Goal: Task Accomplishment & Management: Manage account settings

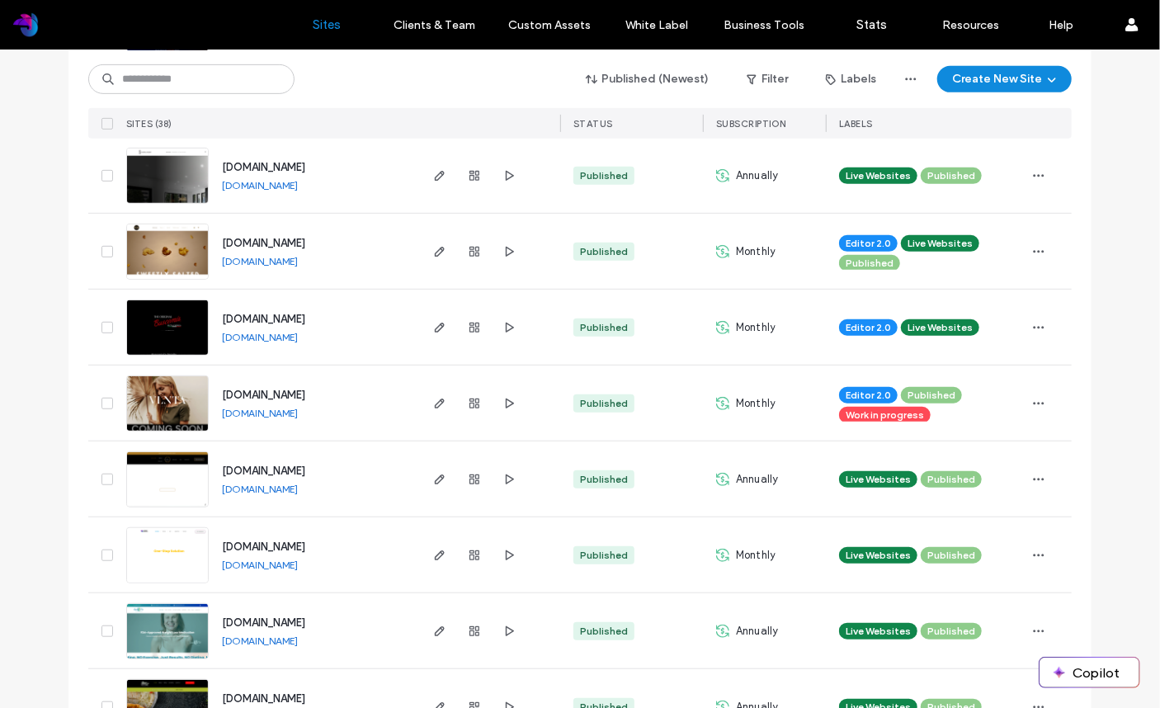
scroll to position [418, 0]
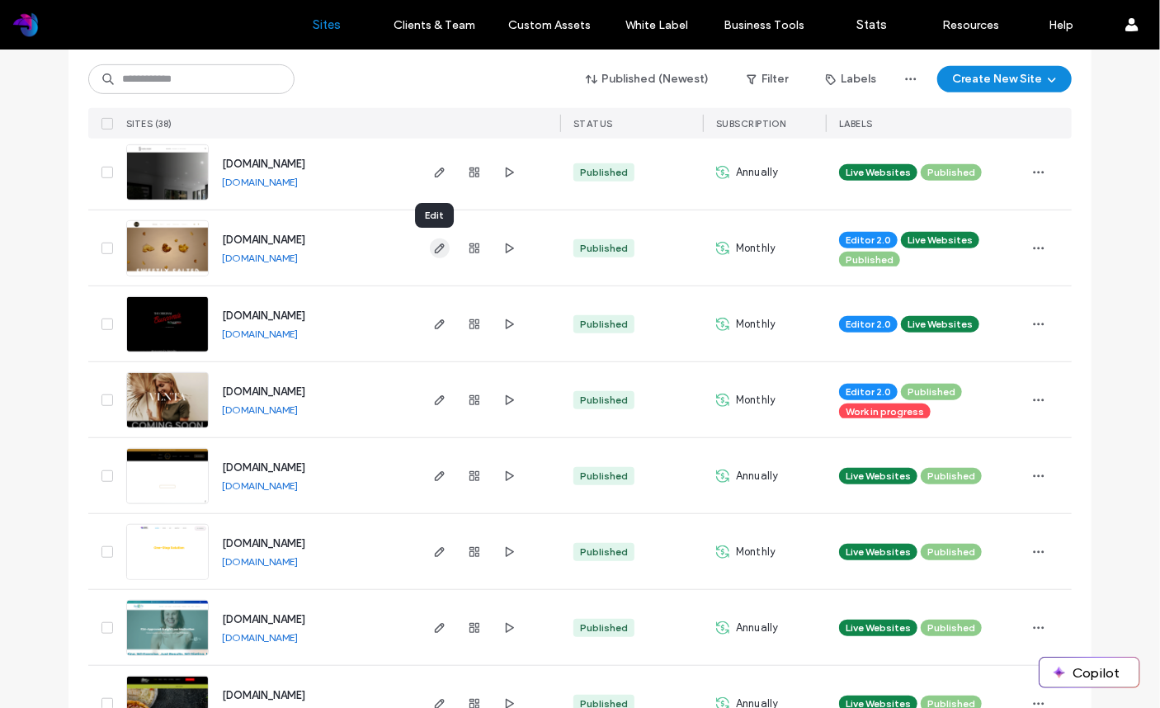
click at [433, 246] on icon "button" at bounding box center [439, 248] width 13 height 13
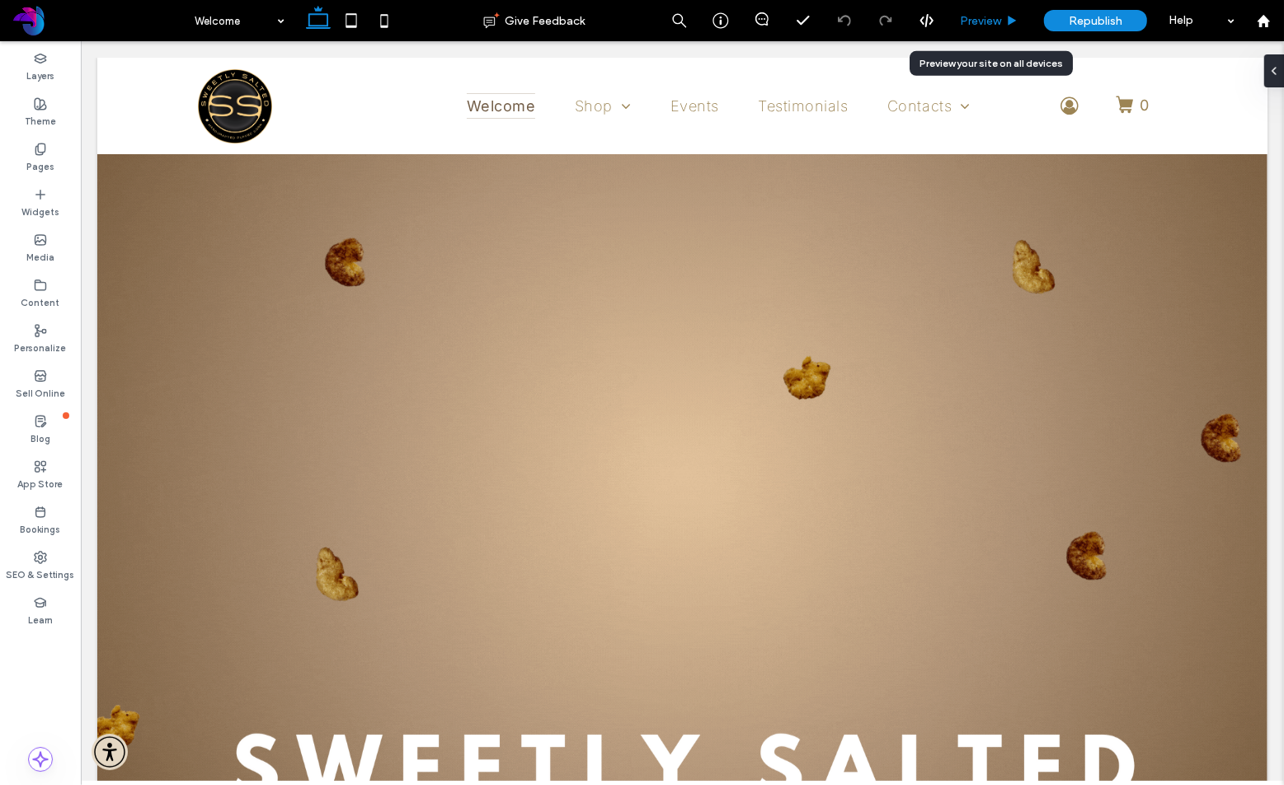
click at [979, 23] on span "Preview" at bounding box center [980, 21] width 41 height 14
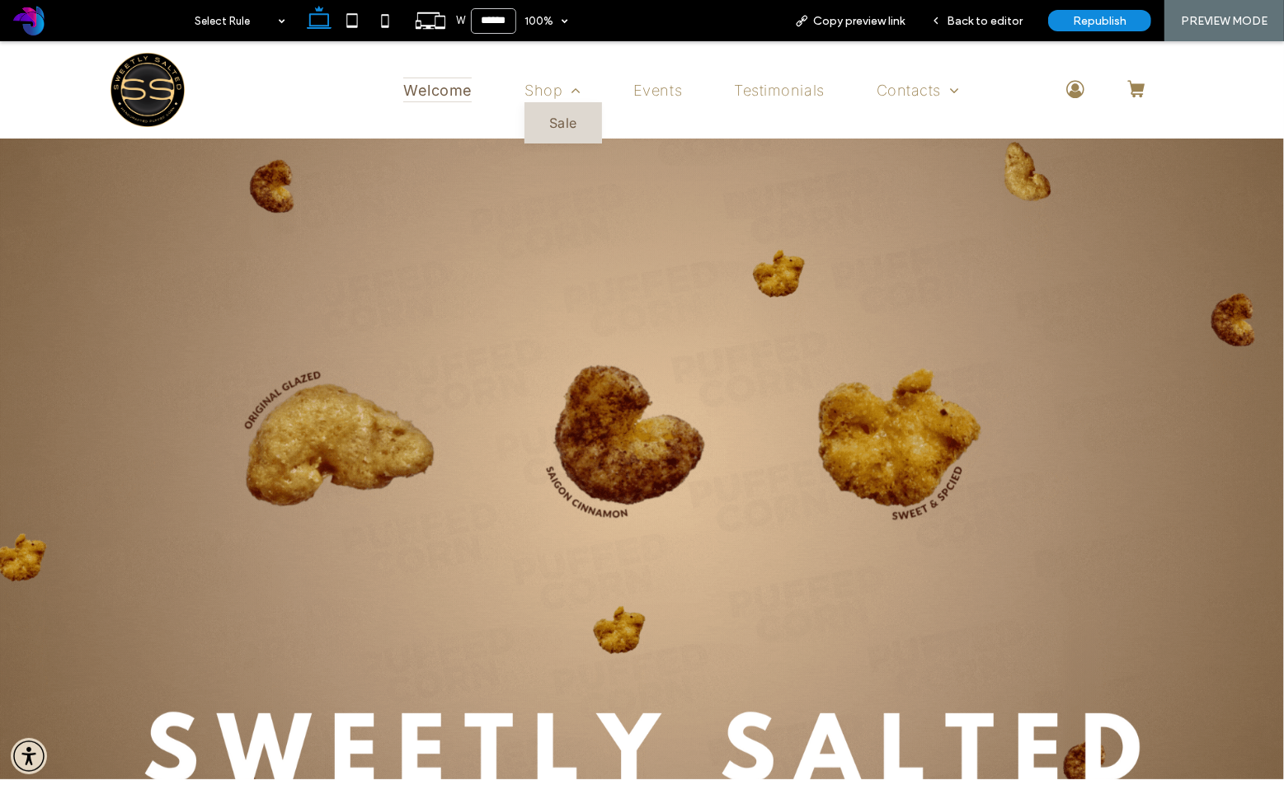
click at [563, 116] on span "Sale" at bounding box center [563, 122] width 28 height 16
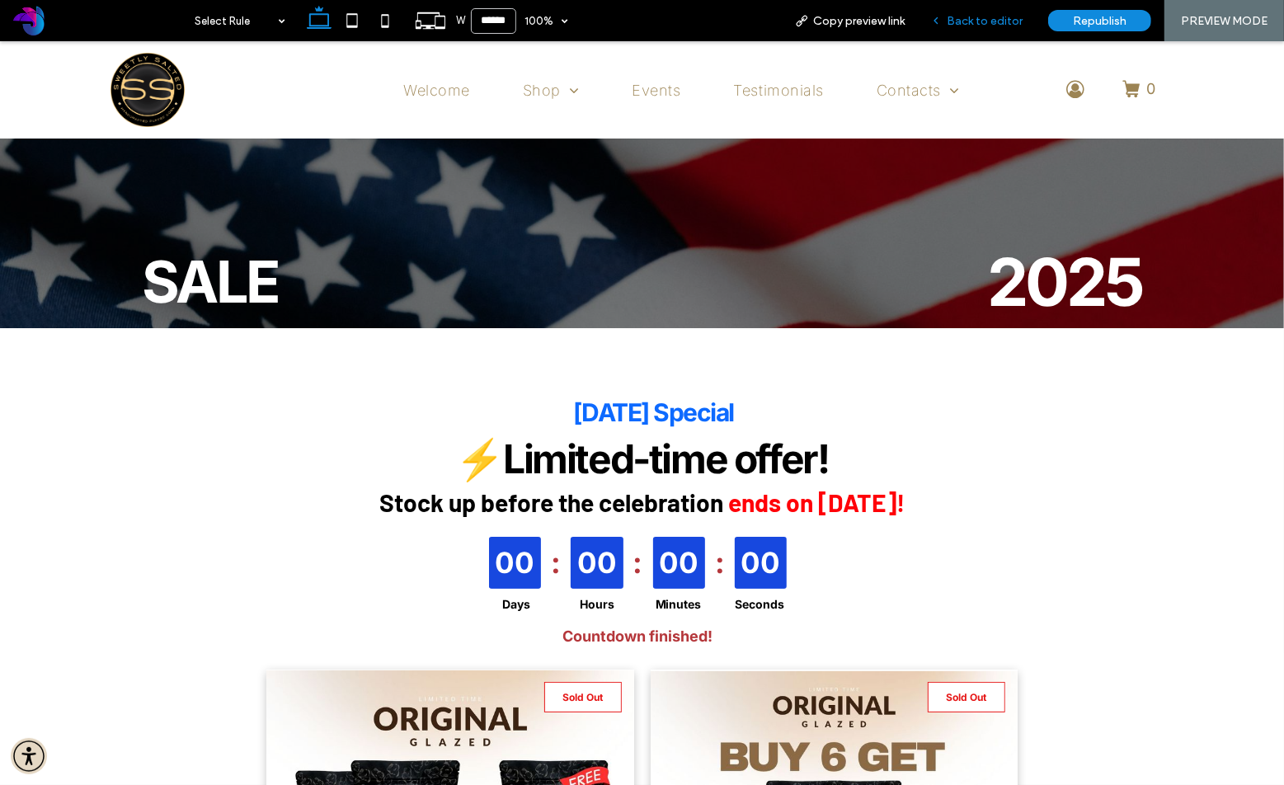
click at [977, 22] on span "Back to editor" at bounding box center [985, 21] width 76 height 14
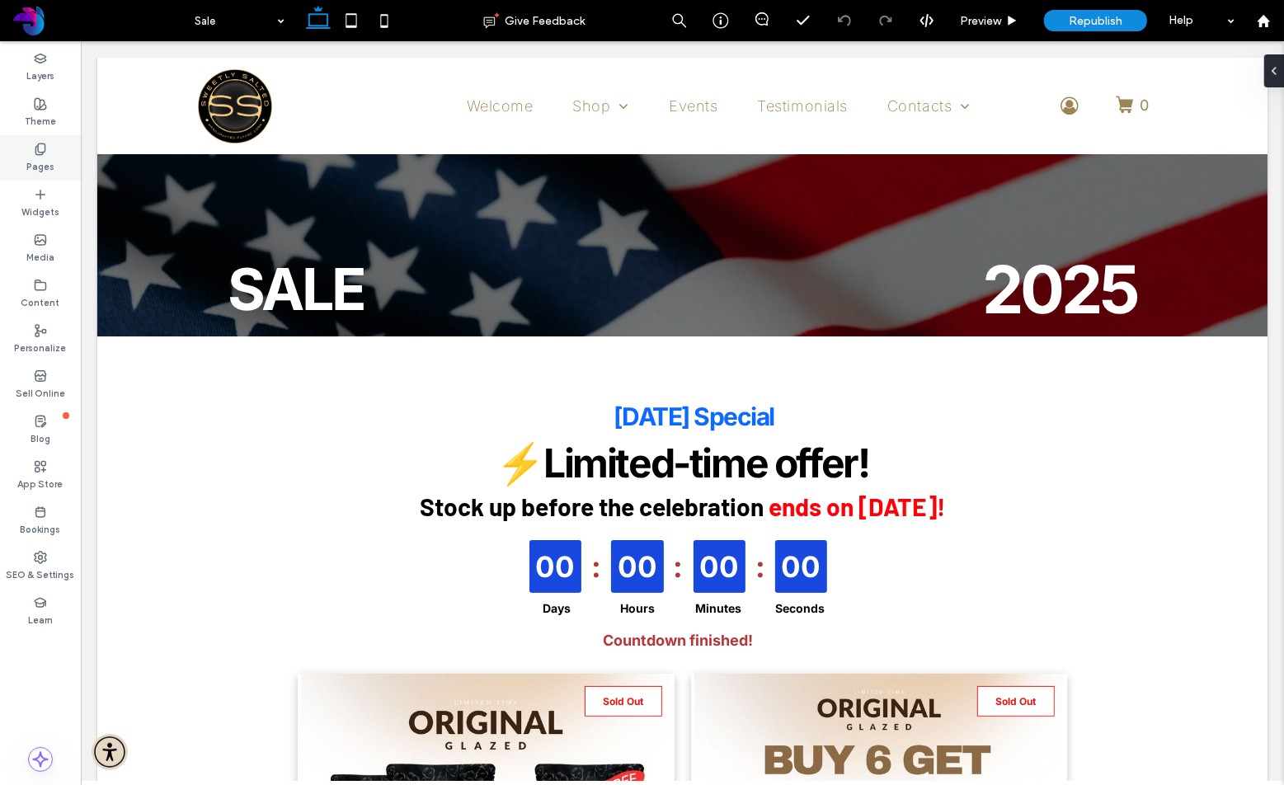
click at [36, 164] on label "Pages" at bounding box center [40, 165] width 28 height 18
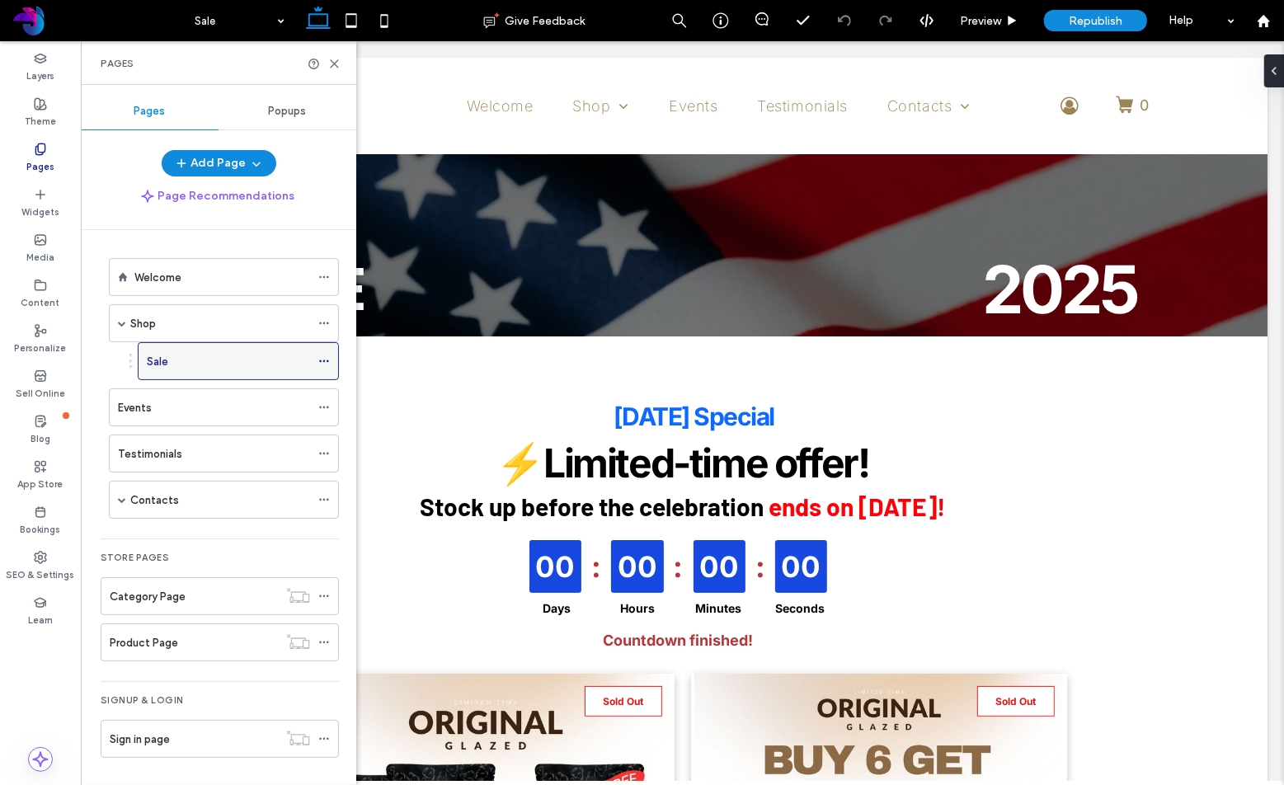
click at [324, 360] on use at bounding box center [323, 361] width 9 height 2
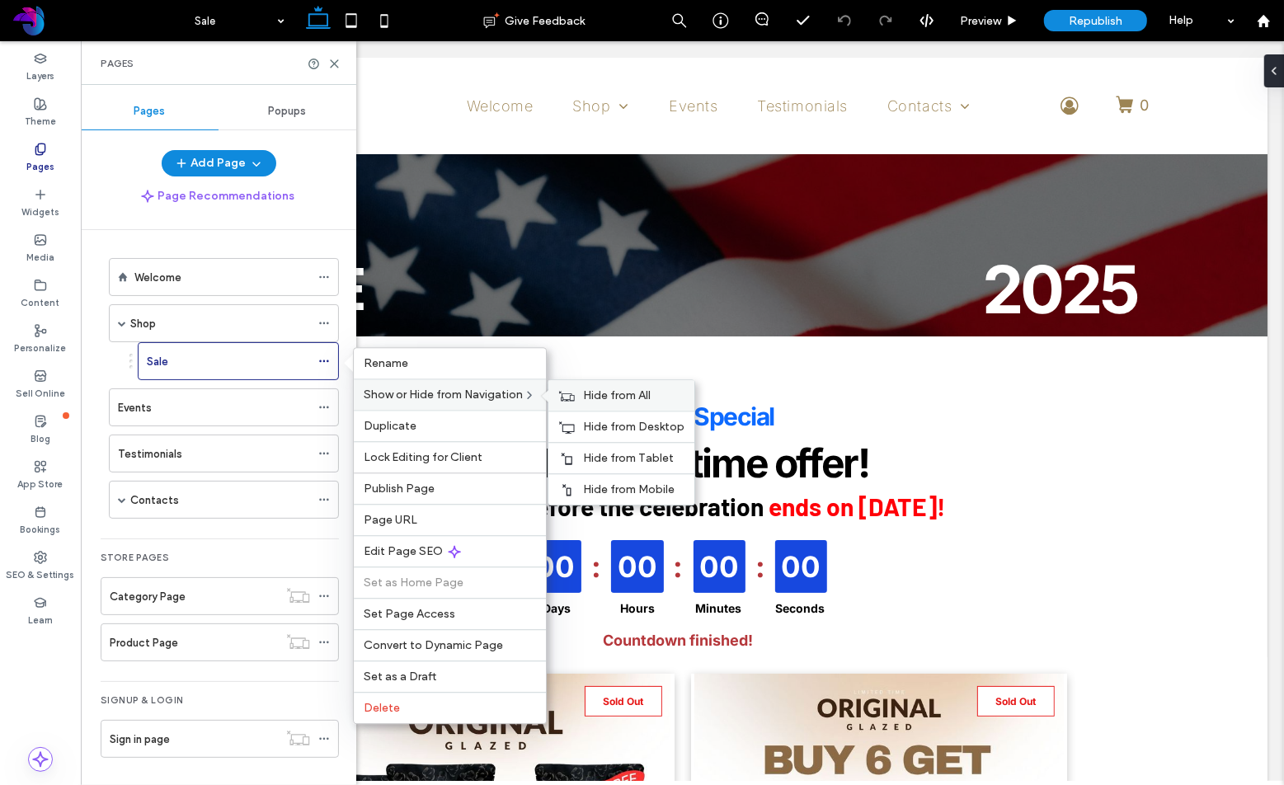
click at [624, 398] on span "Hide from All" at bounding box center [617, 395] width 68 height 14
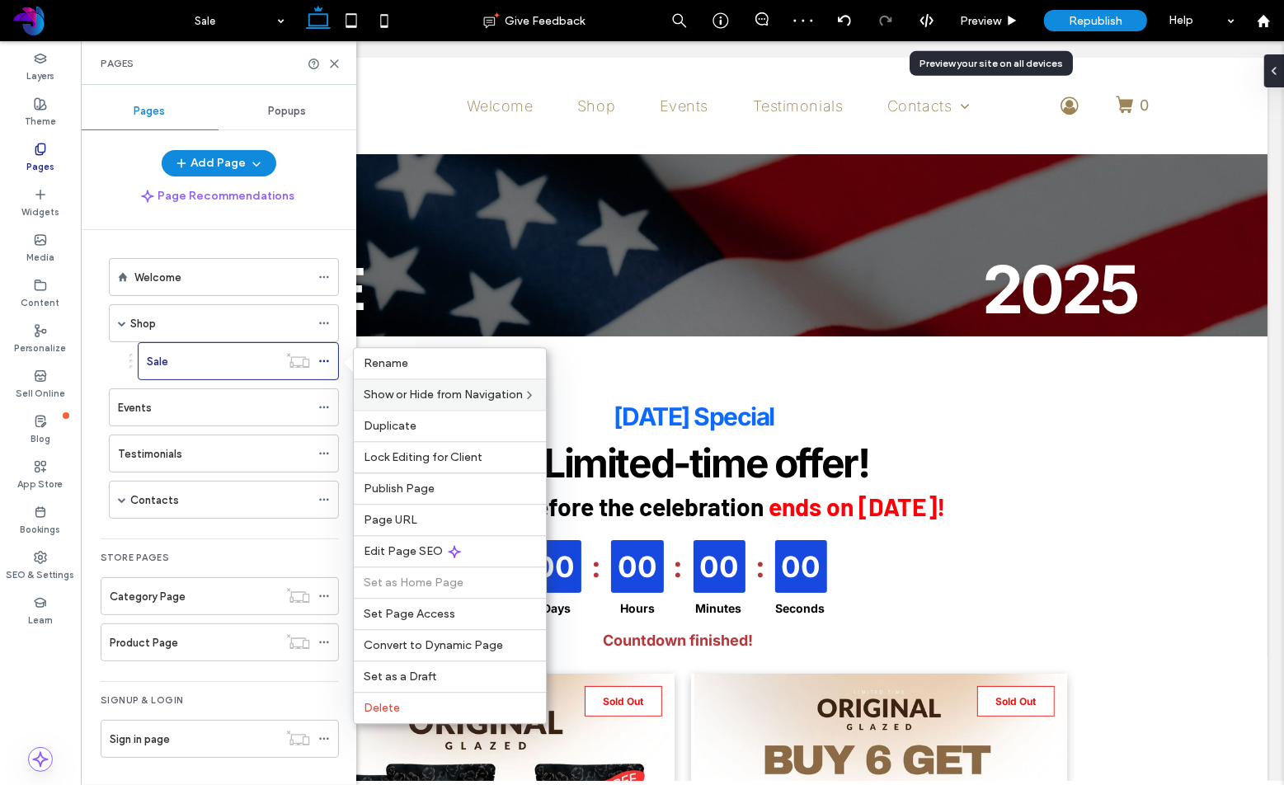
click at [1069, 23] on div "Republish" at bounding box center [1095, 20] width 103 height 21
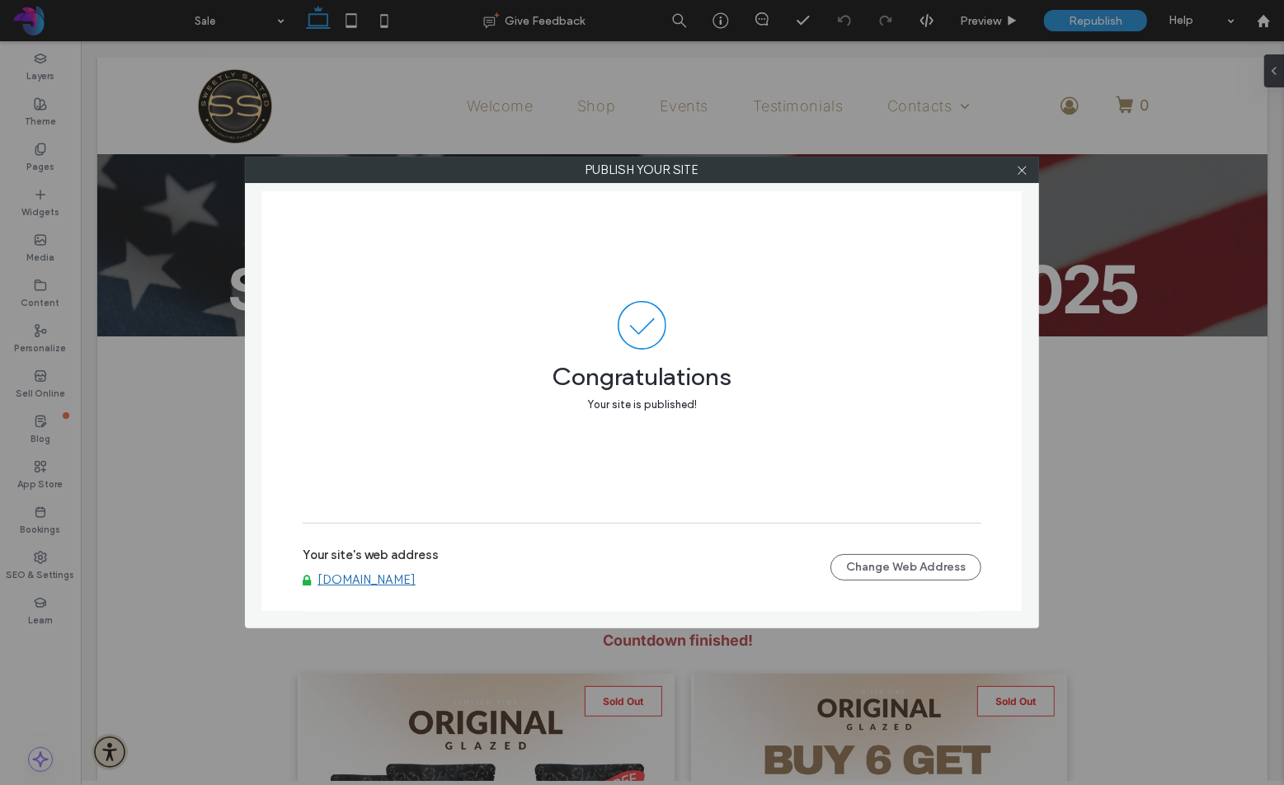
click at [412, 577] on link "[DOMAIN_NAME]" at bounding box center [367, 579] width 98 height 15
click at [416, 582] on link "[DOMAIN_NAME]" at bounding box center [367, 579] width 98 height 15
drag, startPoint x: 1025, startPoint y: 170, endPoint x: 888, endPoint y: 372, distance: 244.1
click at [1025, 170] on icon at bounding box center [1022, 170] width 12 height 12
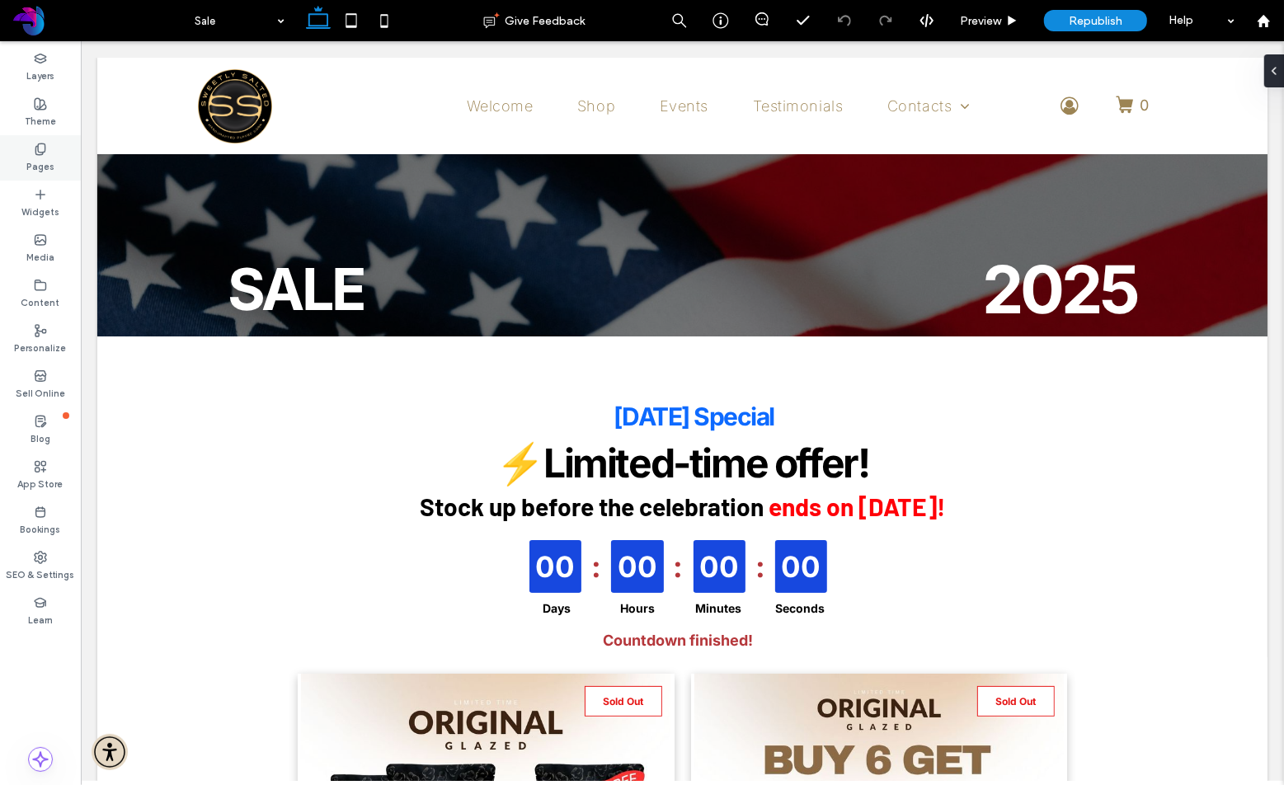
click at [35, 162] on label "Pages" at bounding box center [40, 165] width 28 height 18
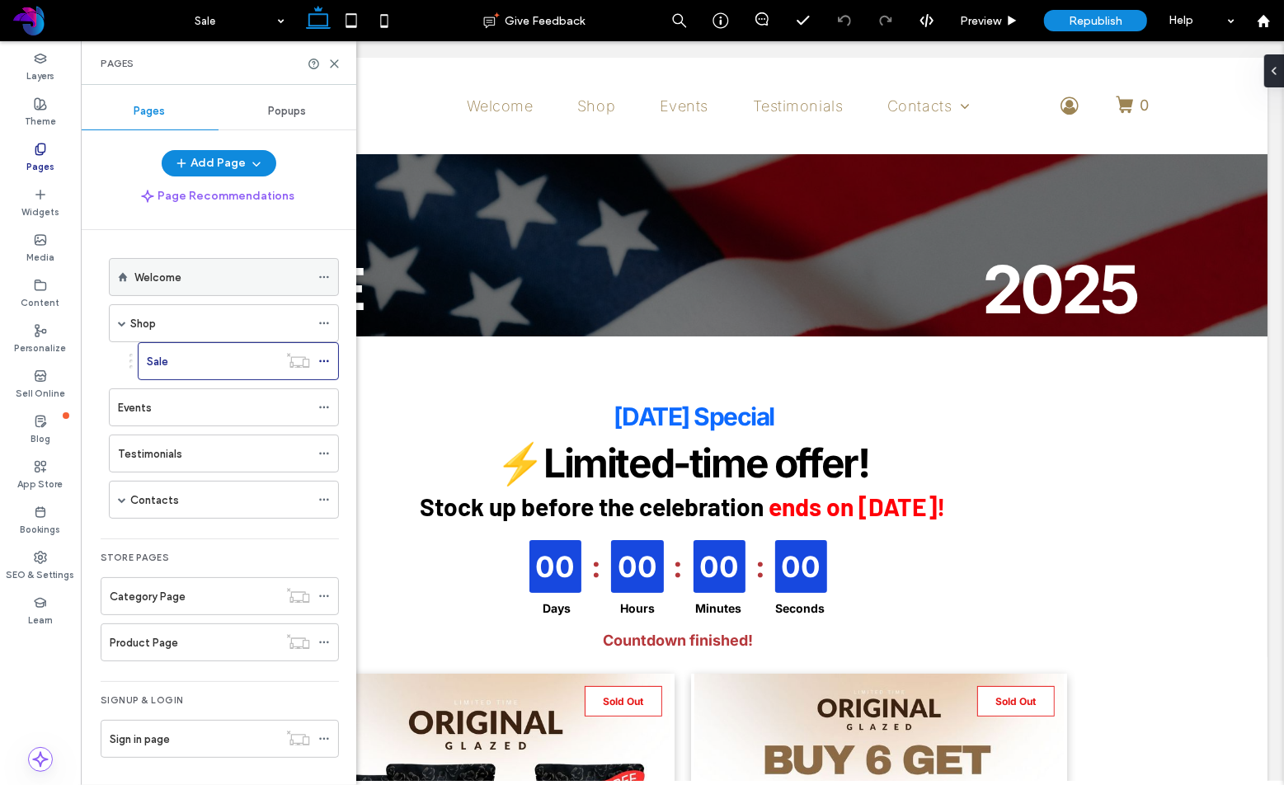
click at [160, 281] on label "Welcome" at bounding box center [157, 277] width 47 height 29
click at [332, 62] on use at bounding box center [334, 63] width 7 height 7
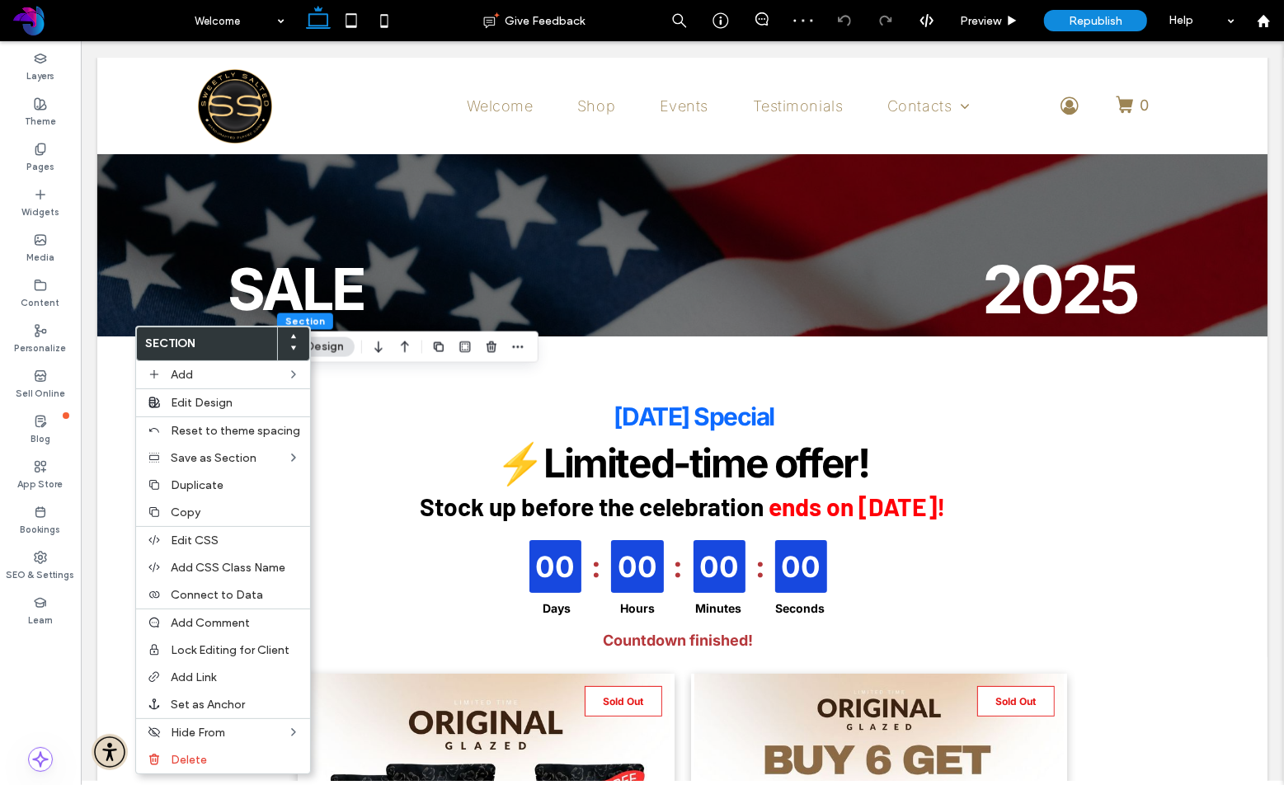
type input "**"
type input "****"
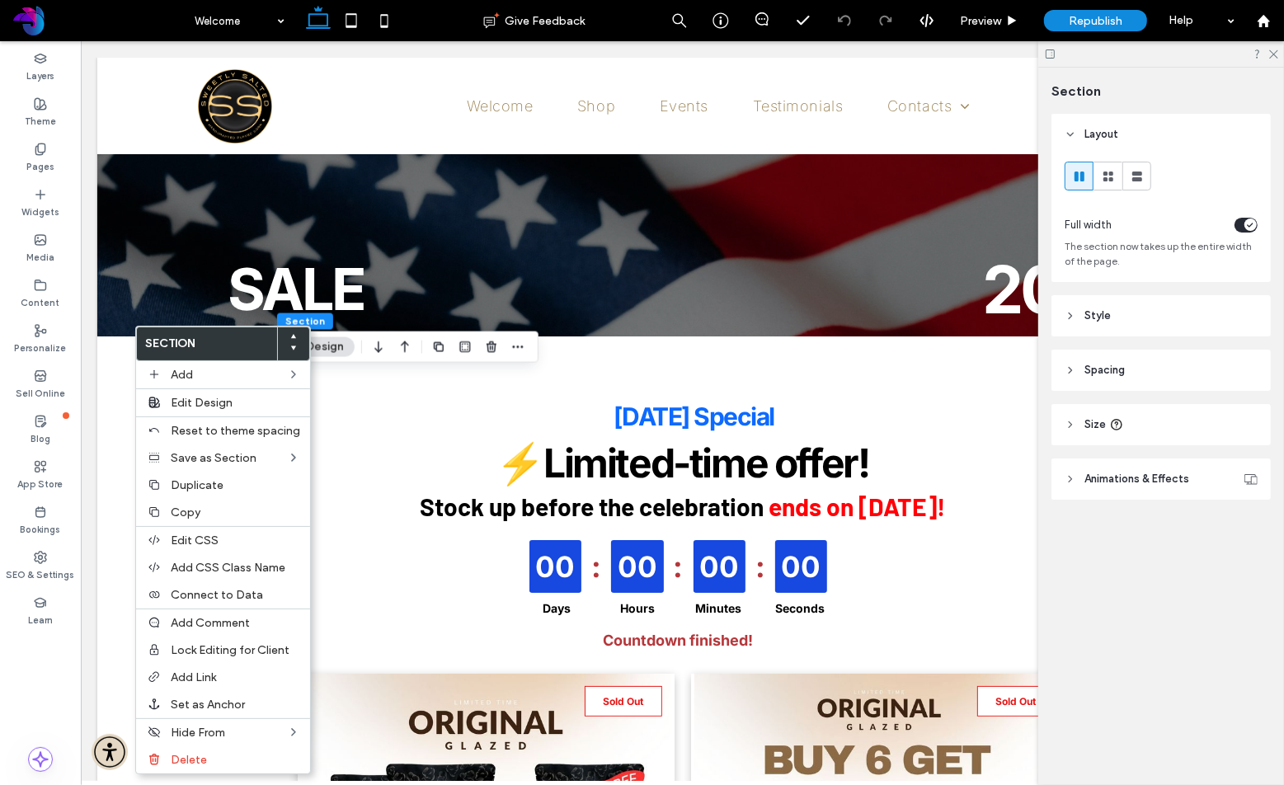
click at [1192, 476] on header "Animations & Effects" at bounding box center [1161, 479] width 219 height 41
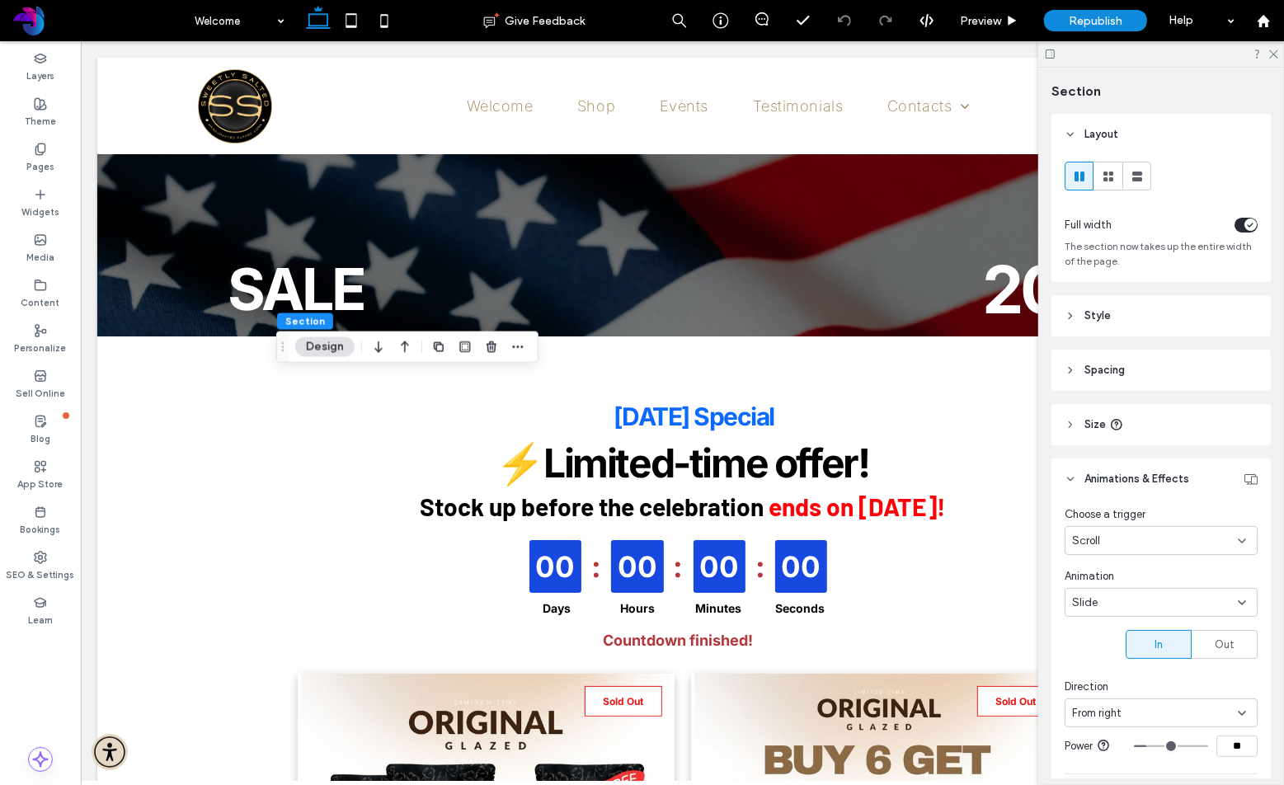
click at [1166, 538] on div "Scroll" at bounding box center [1155, 541] width 166 height 16
click at [1158, 573] on div "None" at bounding box center [1161, 571] width 191 height 29
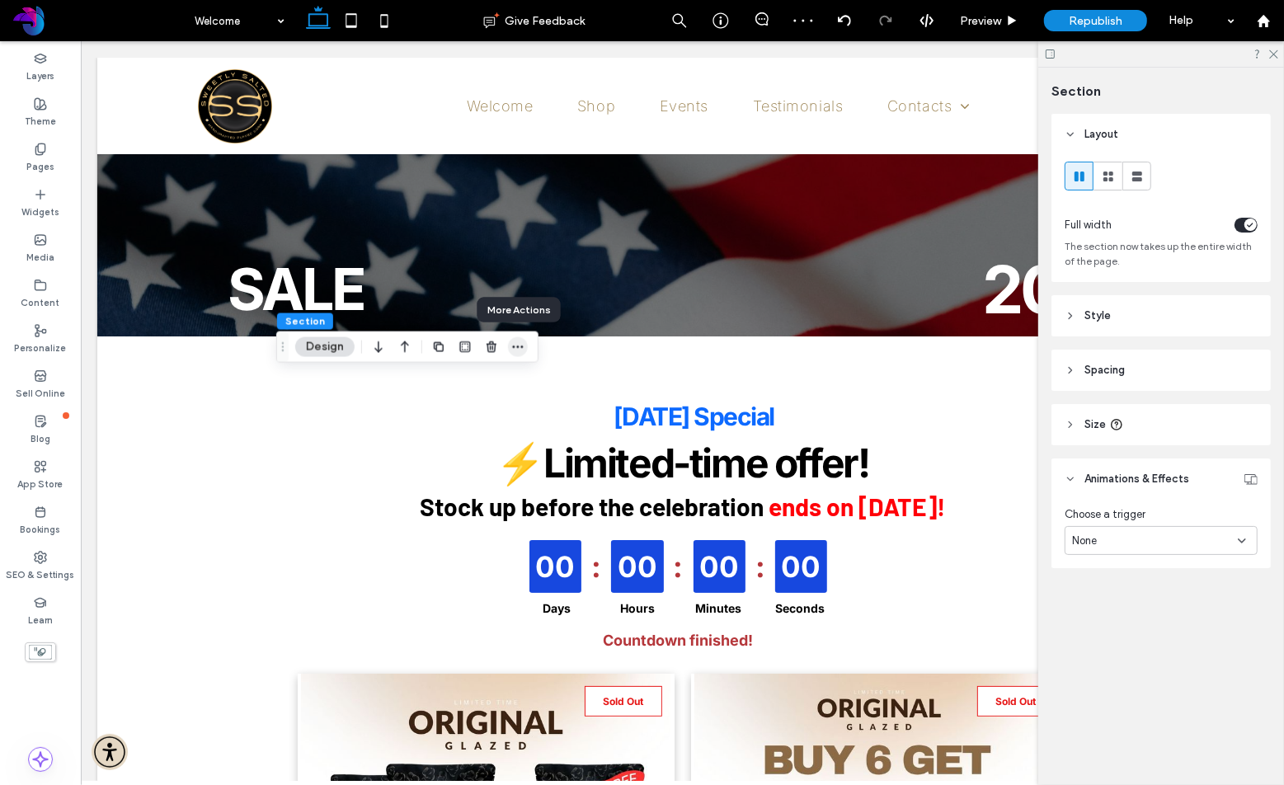
click at [524, 346] on icon "button" at bounding box center [517, 347] width 13 height 13
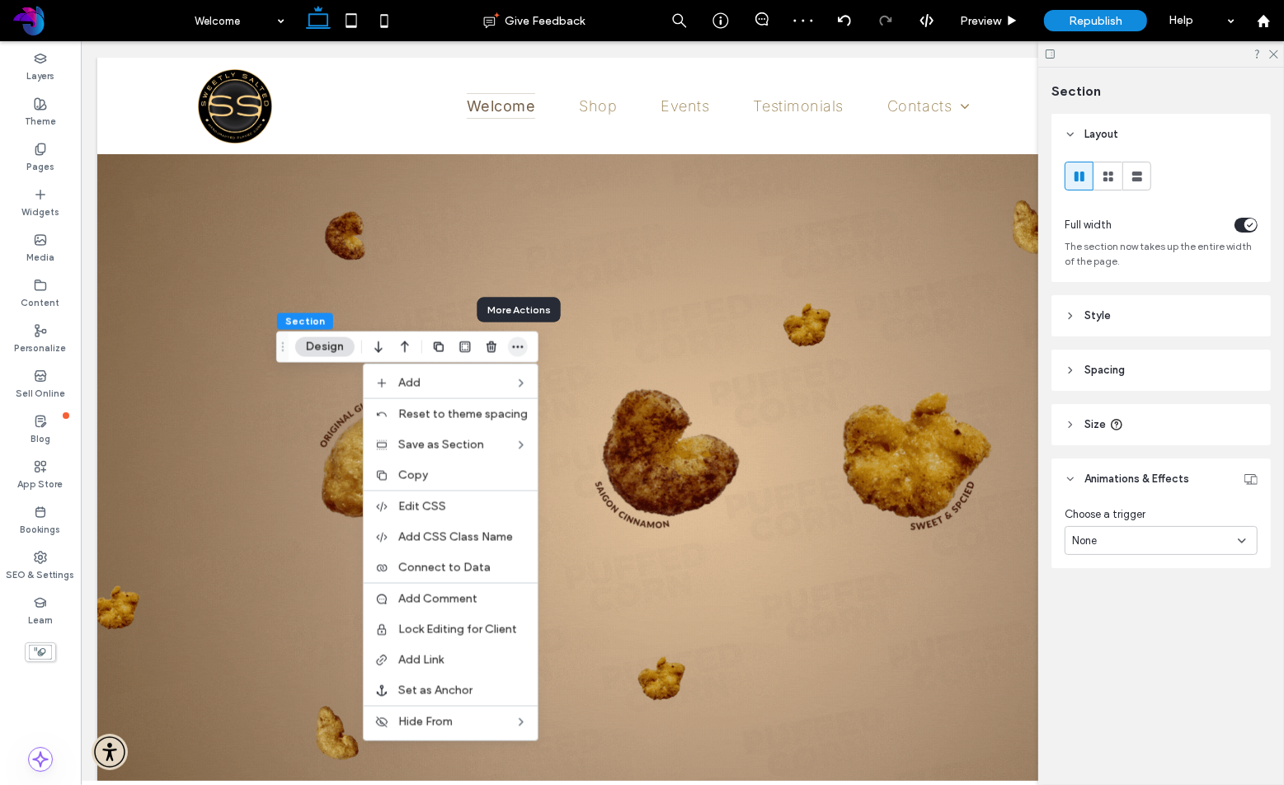
scroll to position [756, 0]
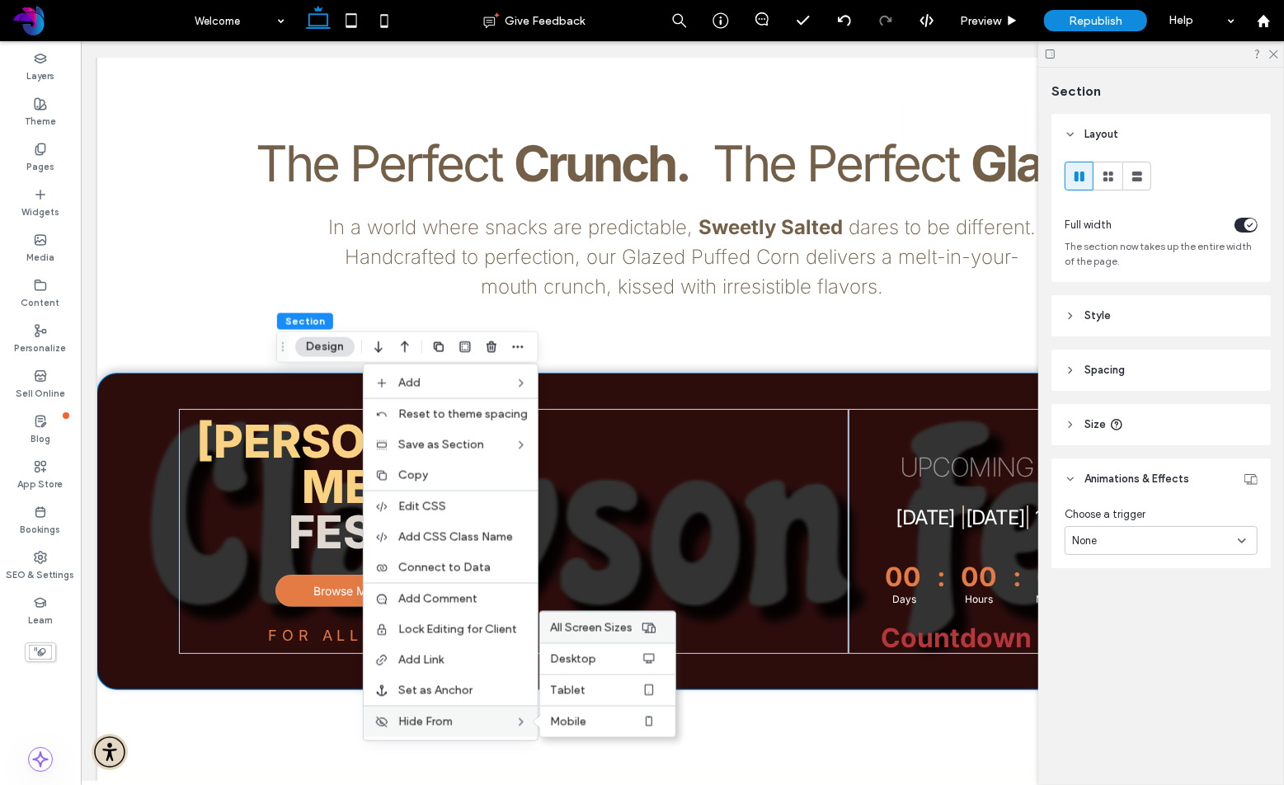
click at [591, 629] on span "All Screen Sizes" at bounding box center [591, 627] width 82 height 14
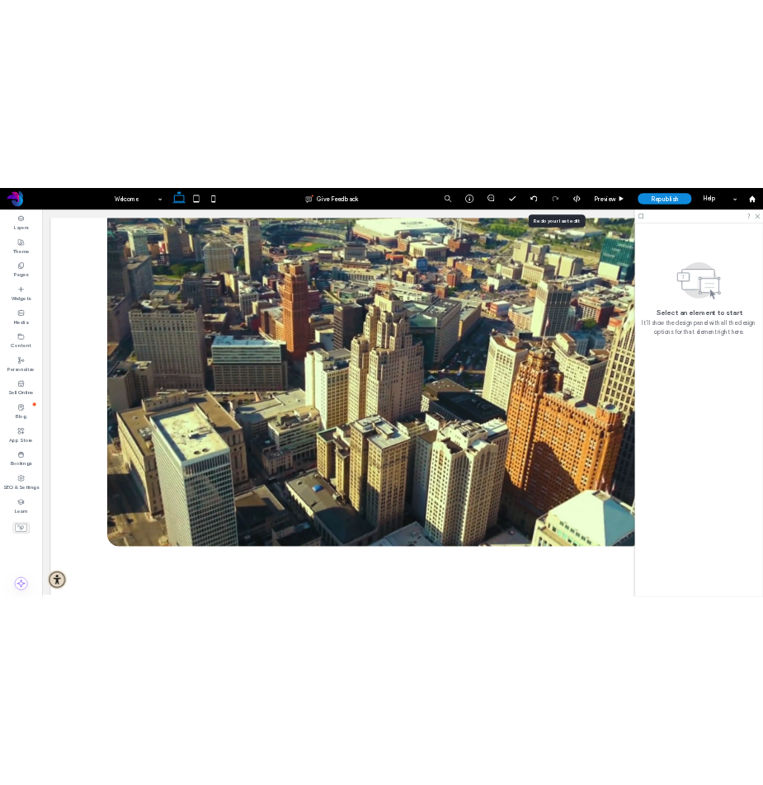
scroll to position [3491, 0]
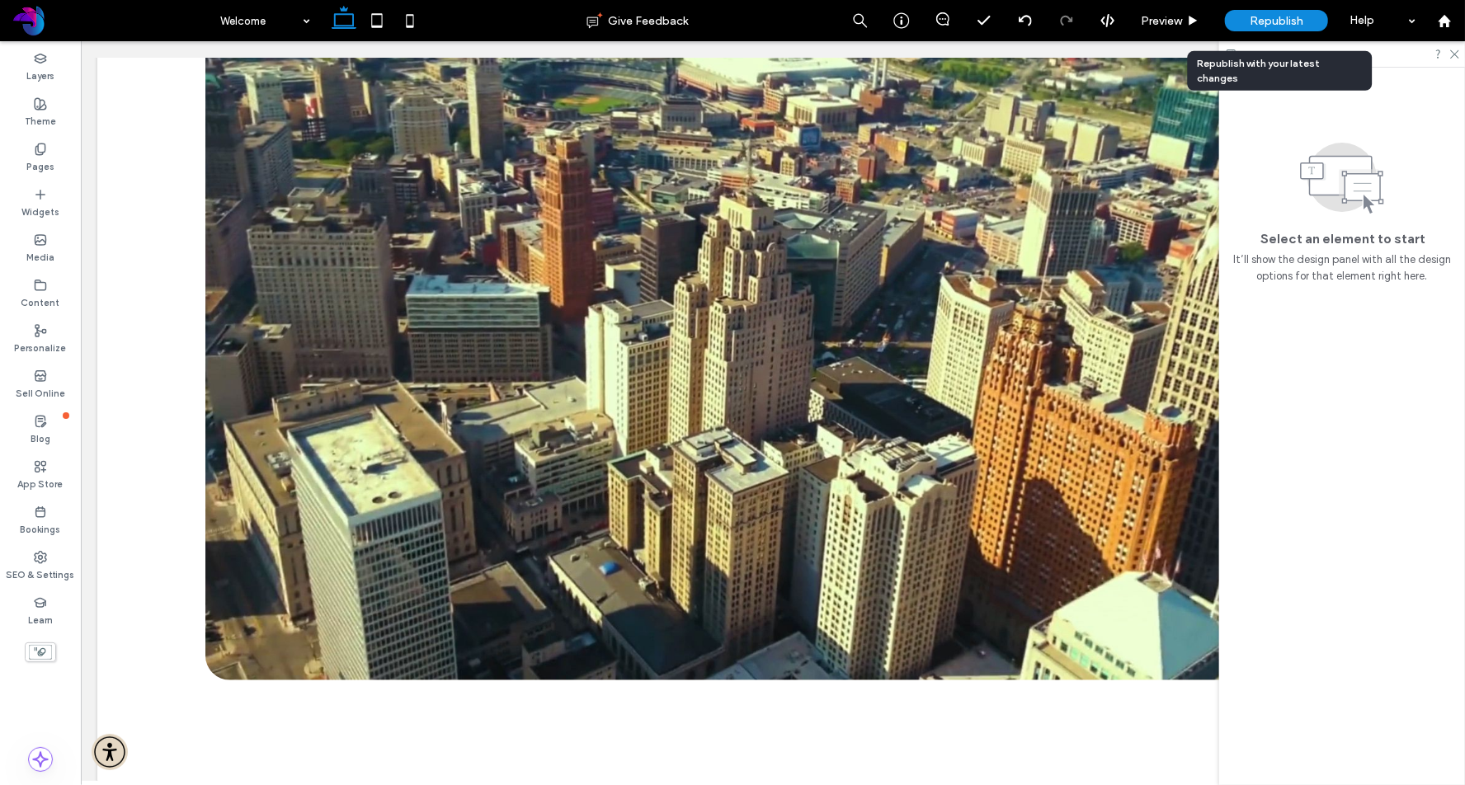
click at [1256, 22] on span "Republish" at bounding box center [1277, 21] width 54 height 14
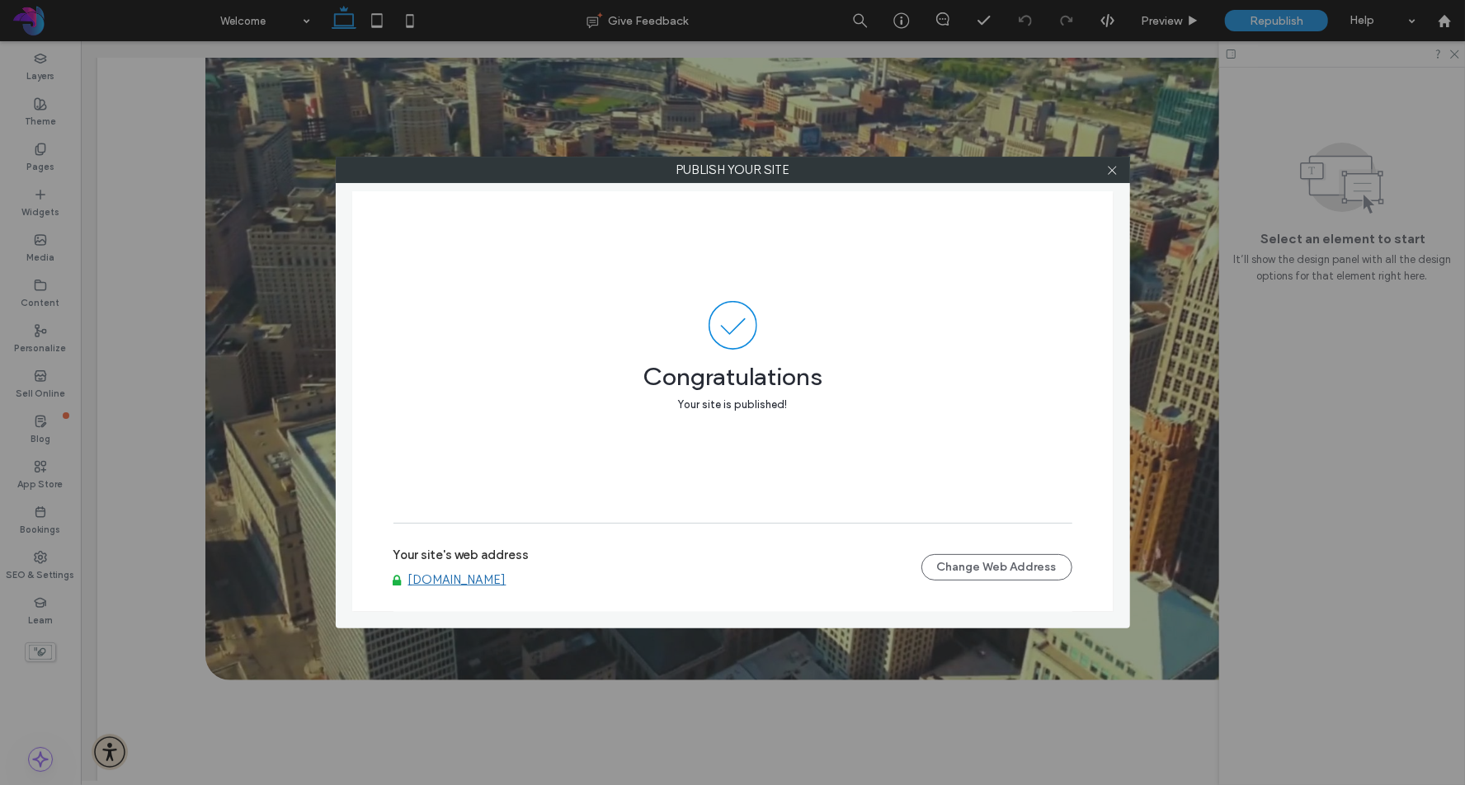
click at [506, 578] on link "[DOMAIN_NAME]" at bounding box center [457, 579] width 98 height 15
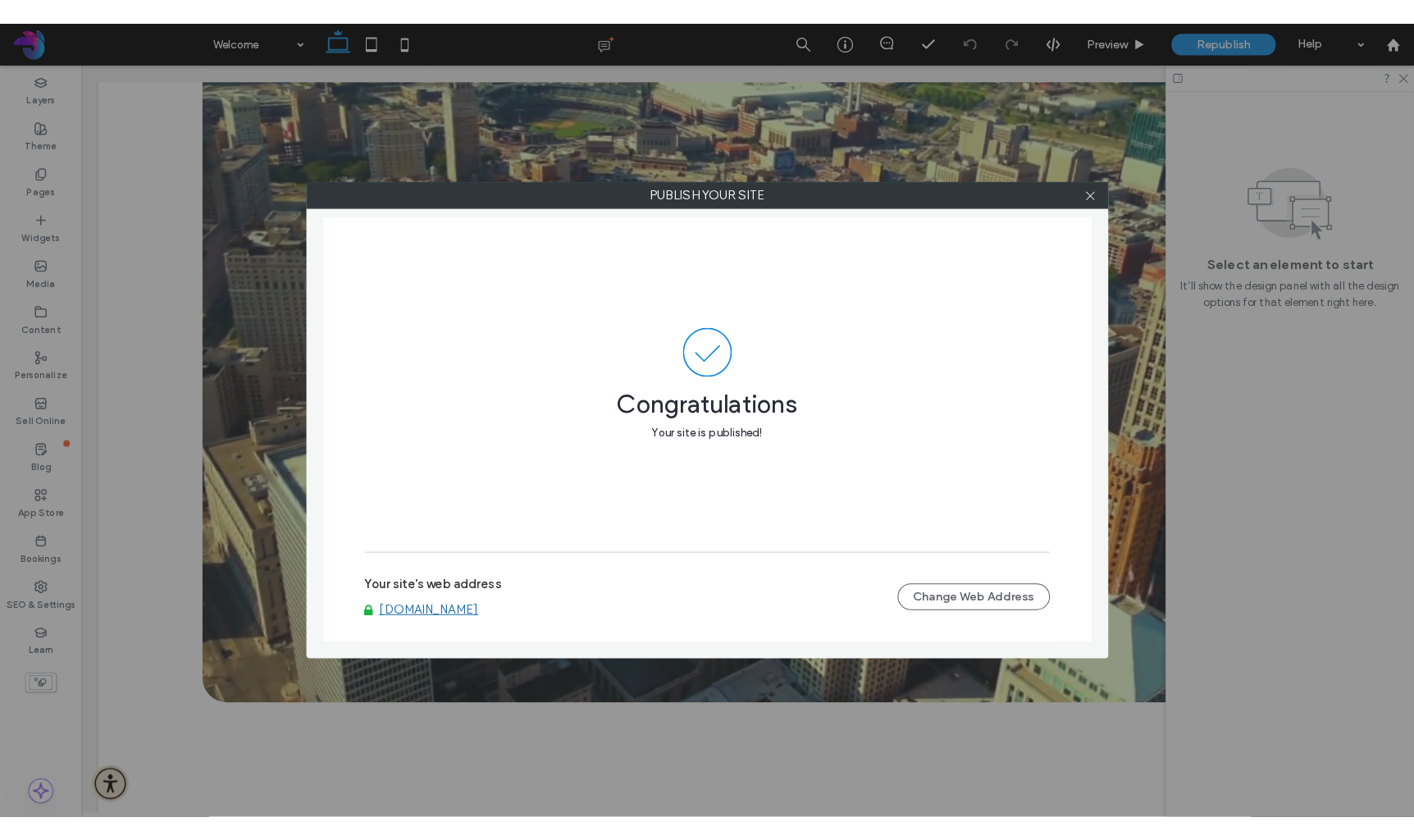
scroll to position [3475, 0]
